Goal: Task Accomplishment & Management: Use online tool/utility

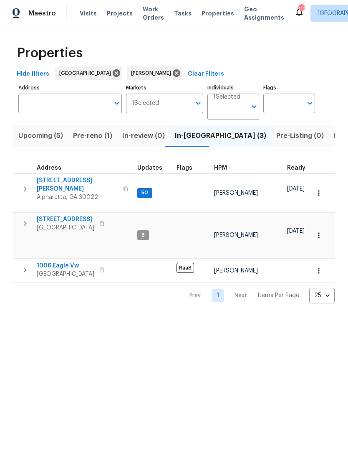
scroll to position [0, 0]
click at [82, 181] on span "[STREET_ADDRESS][PERSON_NAME]" at bounding box center [77, 184] width 81 height 17
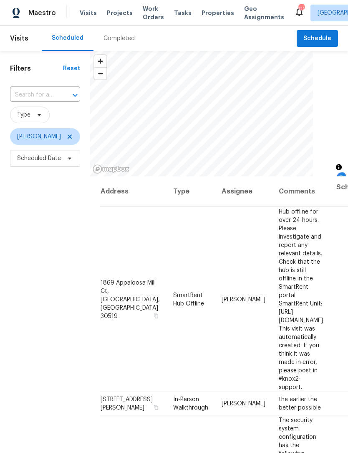
scroll to position [0, 0]
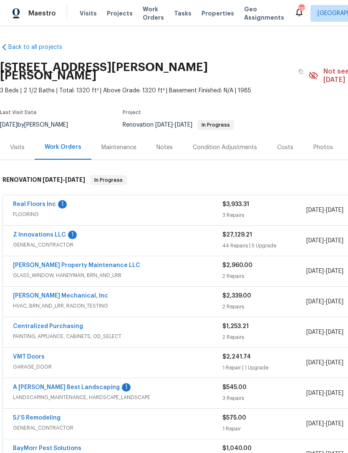
click at [45, 201] on link "Real Floors Inc" at bounding box center [34, 204] width 43 height 6
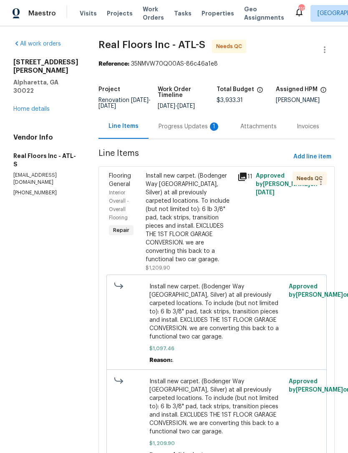
click at [210, 131] on div "1" at bounding box center [214, 126] width 8 height 8
